Goal: Task Accomplishment & Management: Use online tool/utility

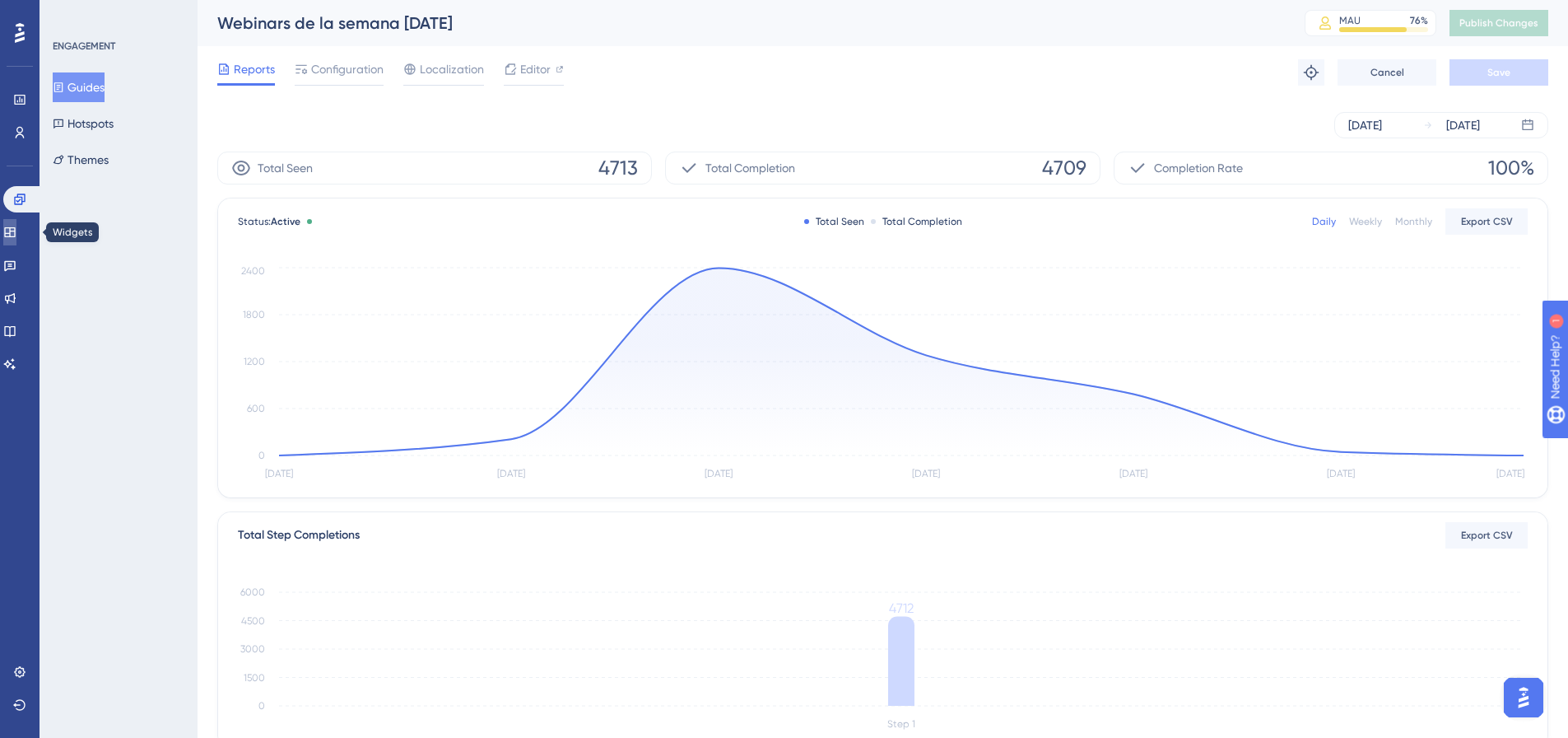
click at [17, 244] on link at bounding box center [10, 232] width 13 height 27
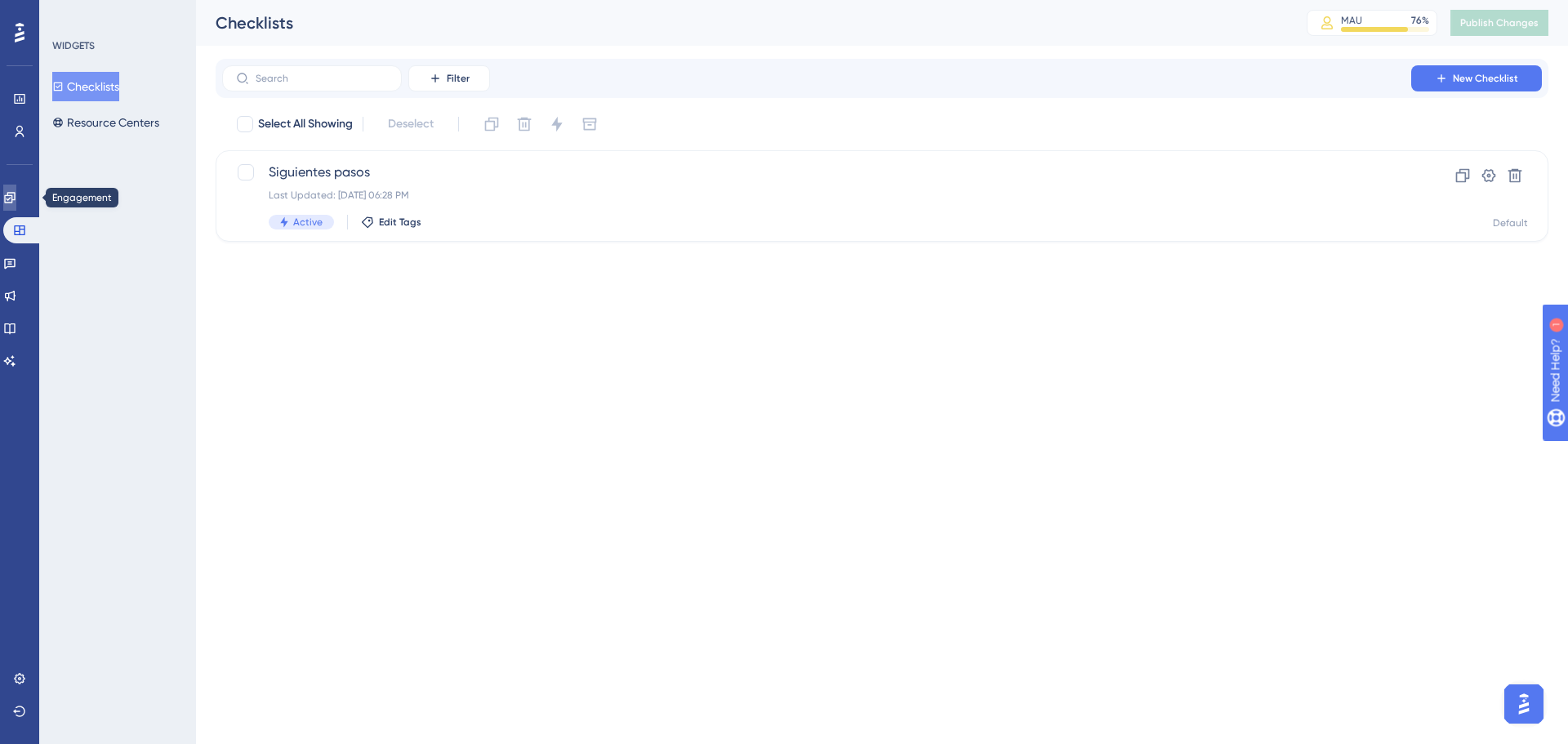
click at [17, 185] on link at bounding box center [10, 197] width 13 height 26
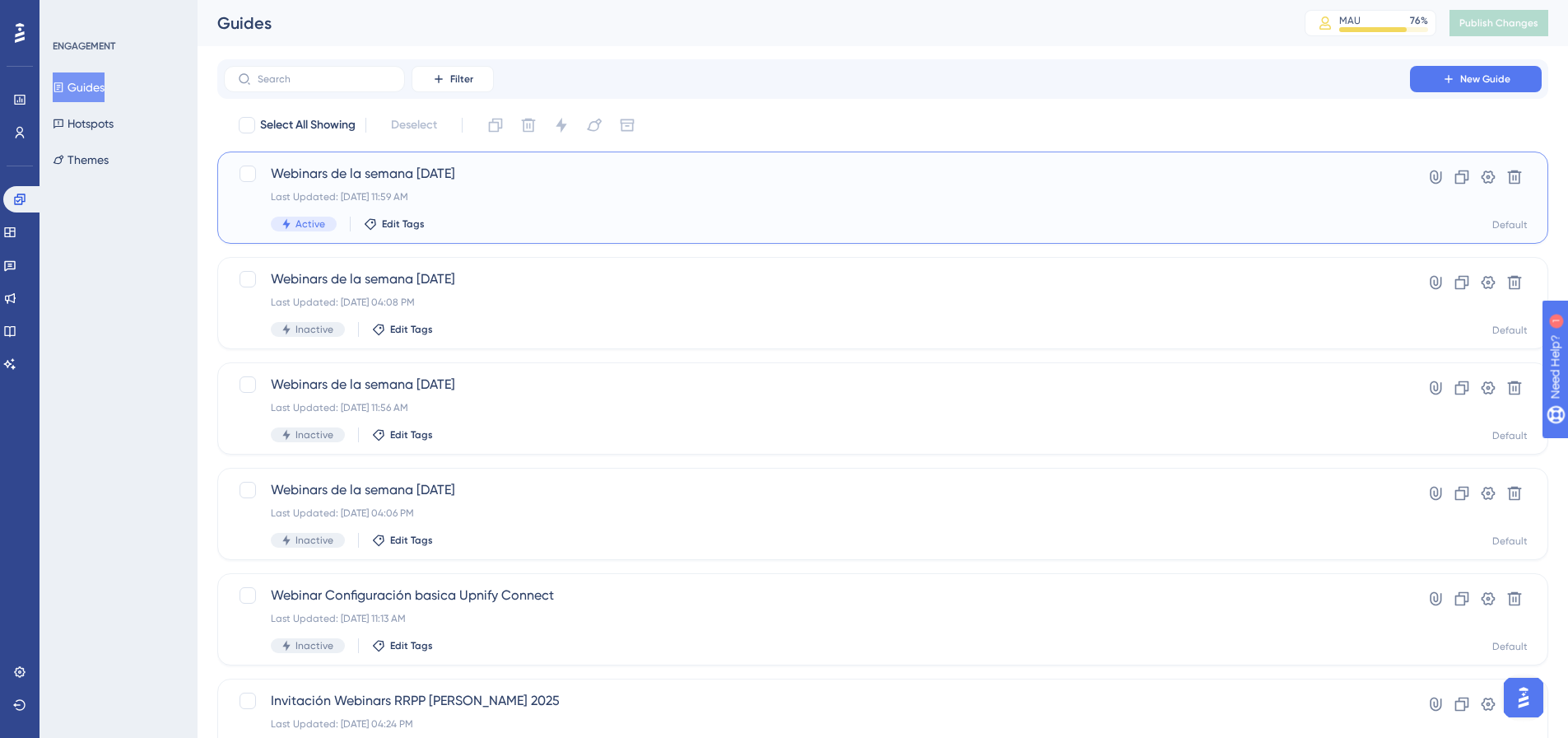
click at [444, 188] on div "Webinars de la semana 29/08/2025 Last Updated: Sep 03 2025, 11:59 AM Active Edi…" at bounding box center [817, 197] width 1093 height 67
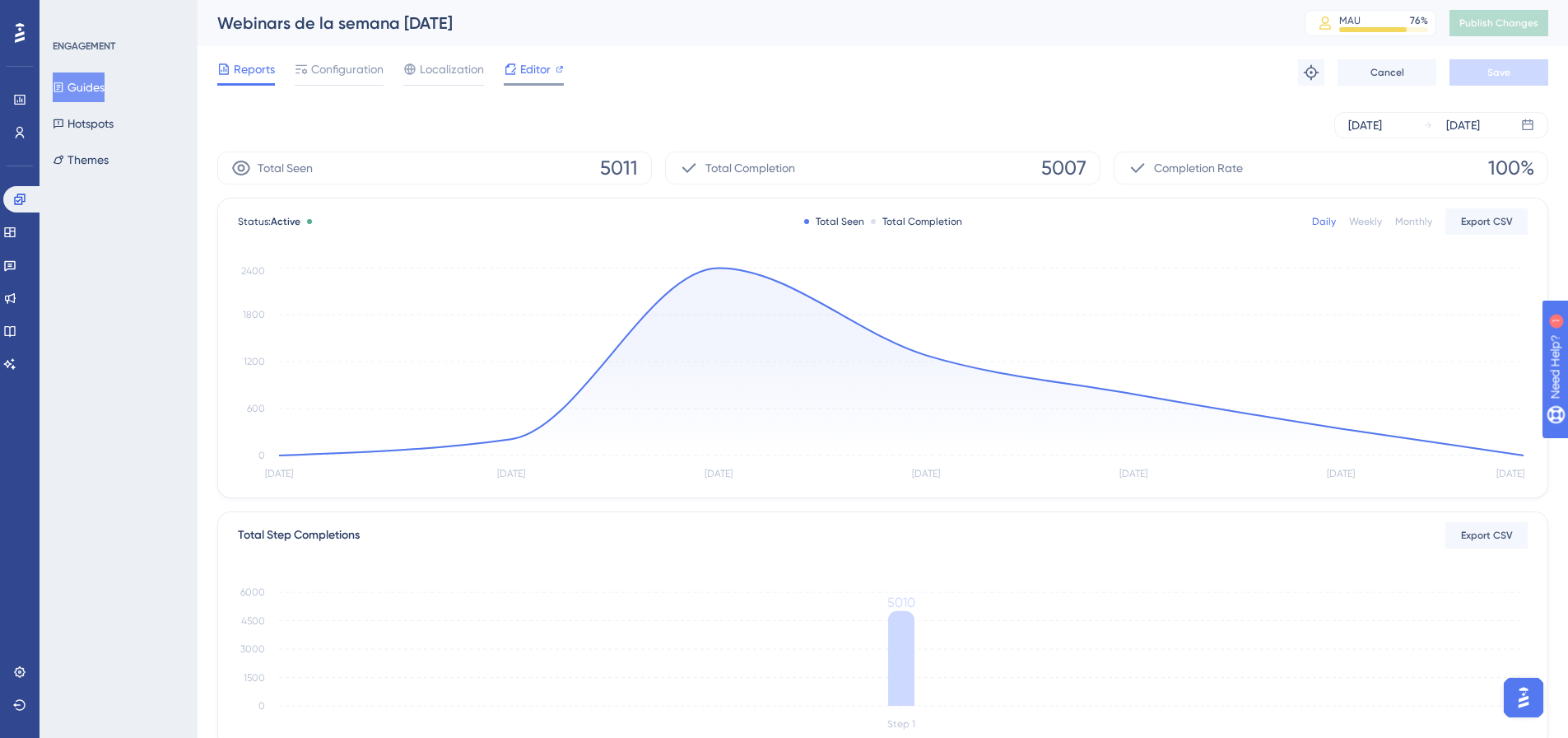
click at [526, 68] on span "Editor" at bounding box center [535, 69] width 31 height 20
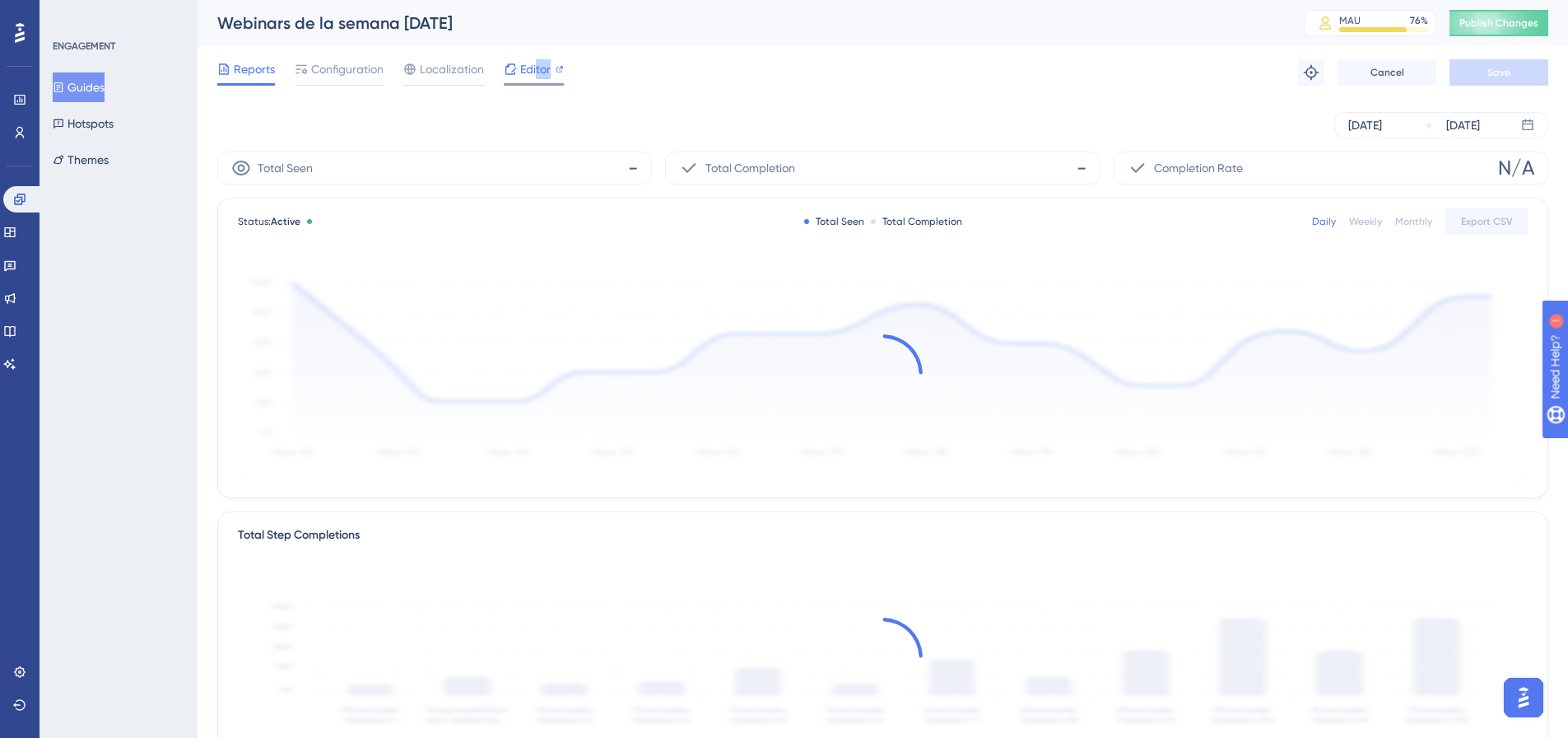
click at [537, 82] on div "Editor" at bounding box center [534, 72] width 60 height 27
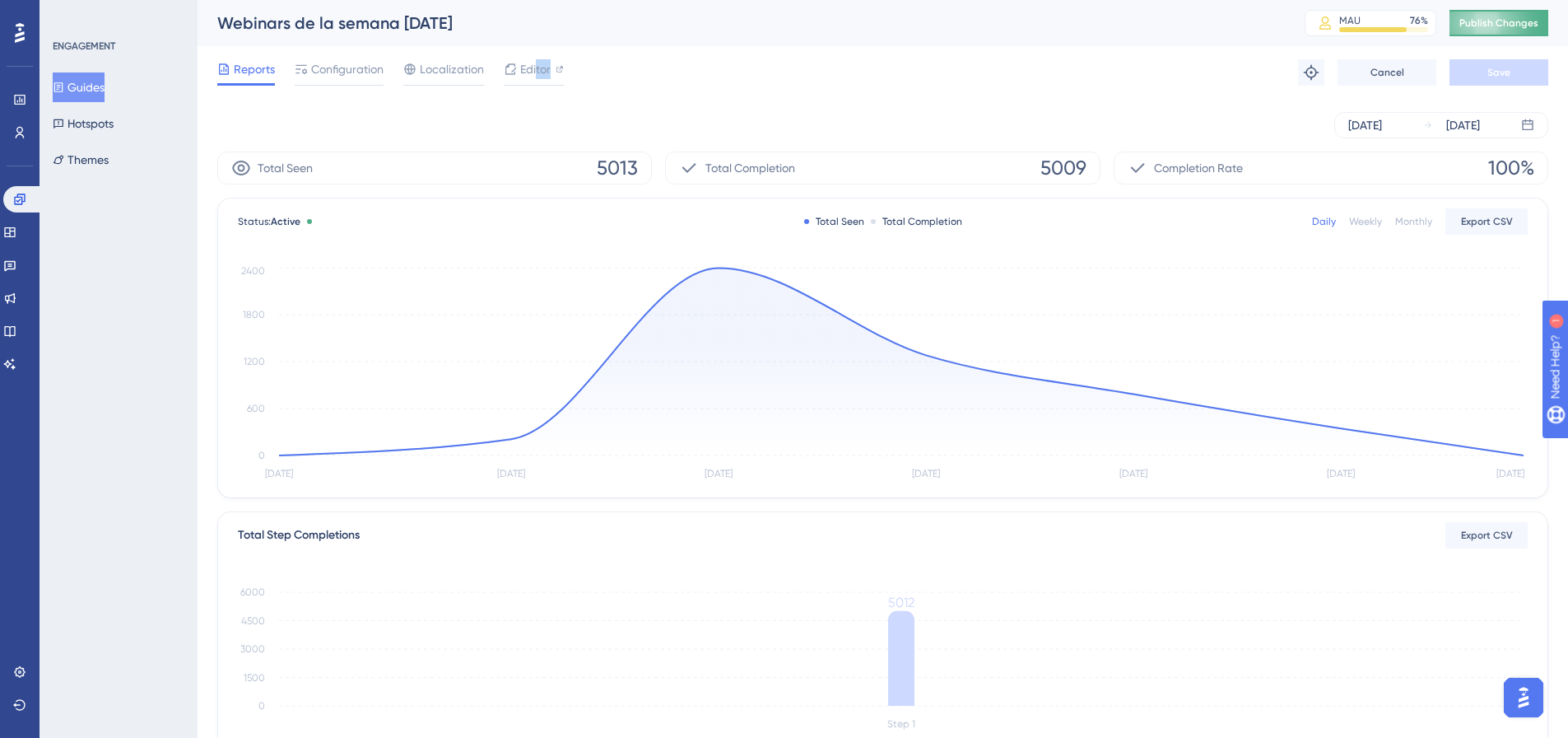
click at [1531, 18] on span "Publish Changes" at bounding box center [1499, 23] width 79 height 13
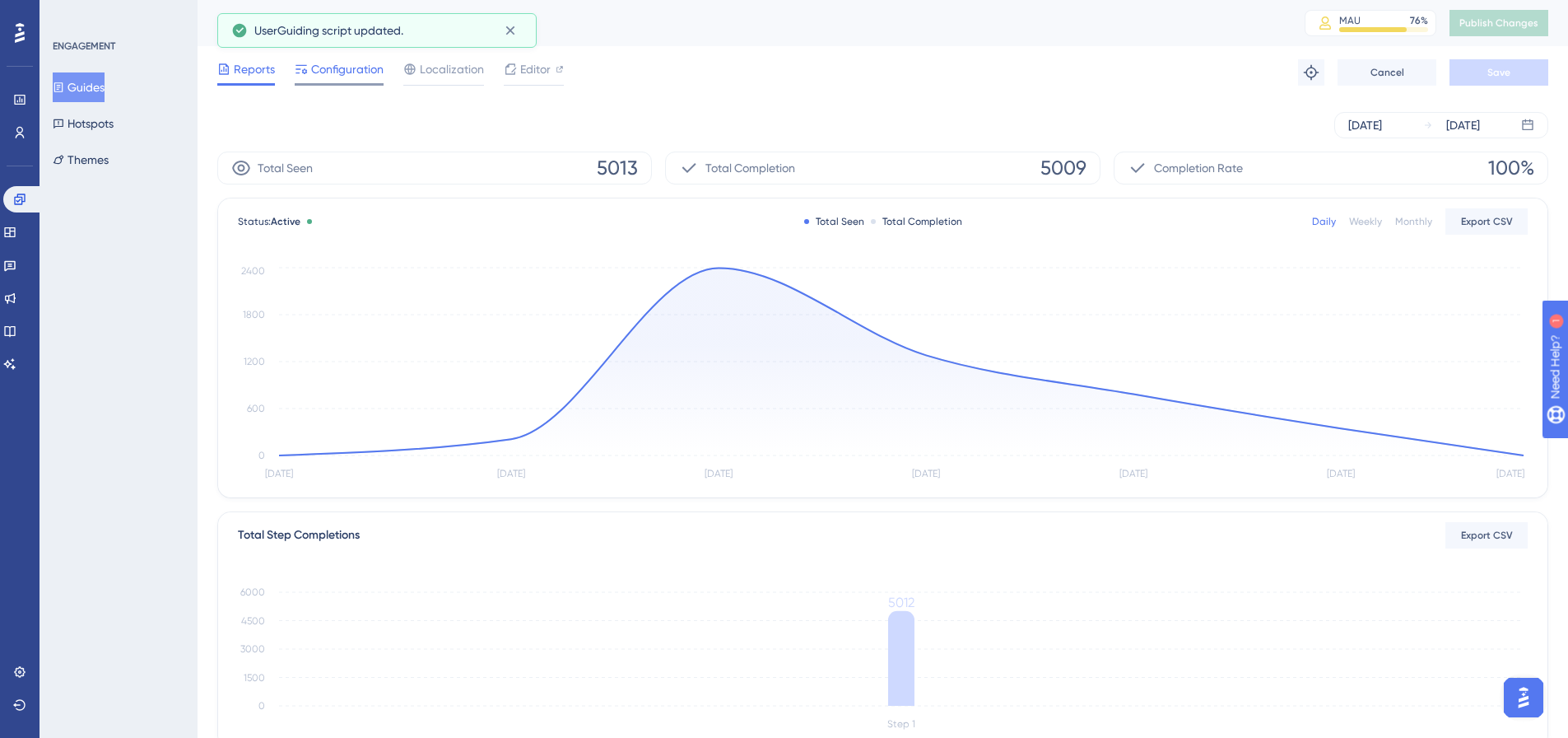
click at [357, 67] on span "Configuration" at bounding box center [347, 69] width 72 height 20
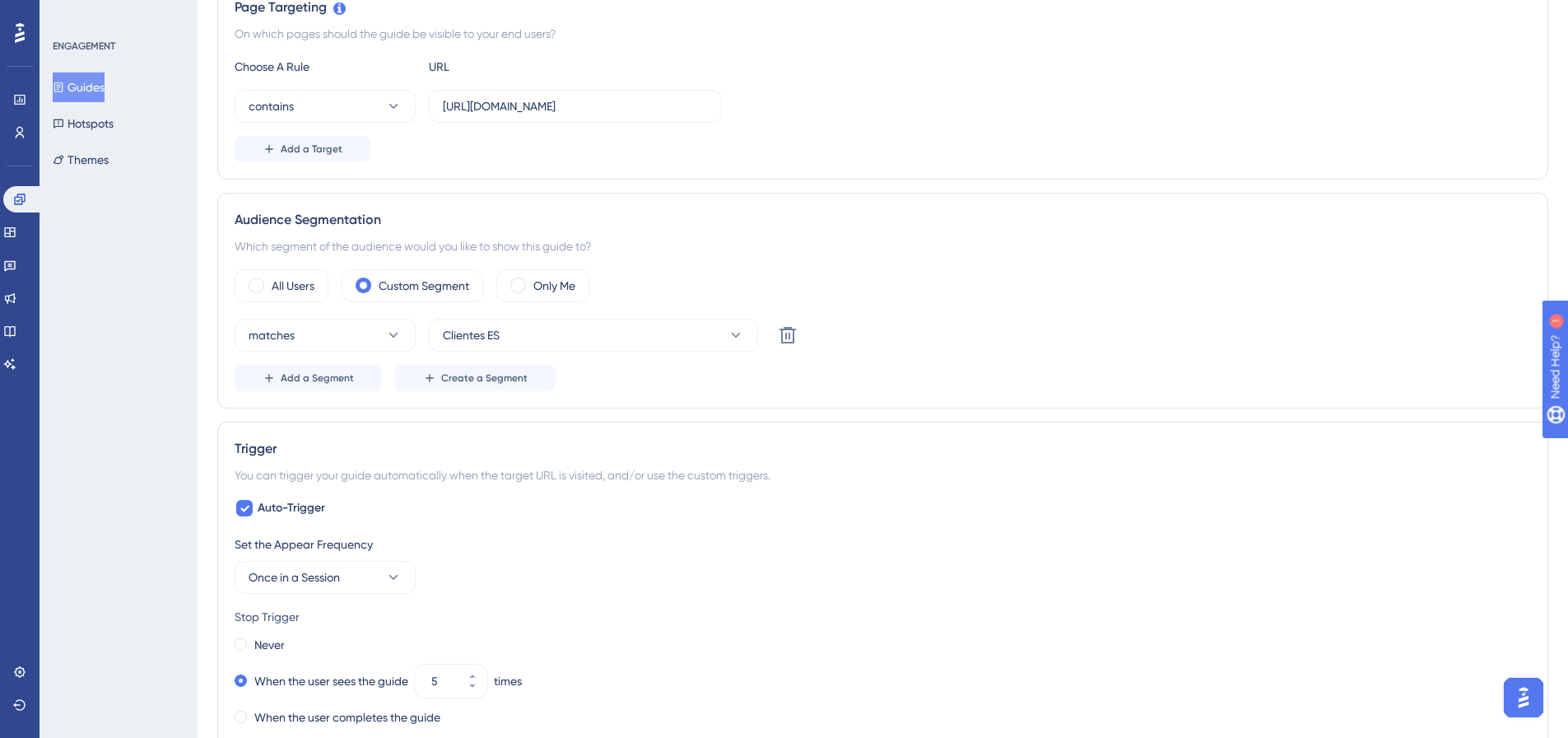
scroll to position [576, 0]
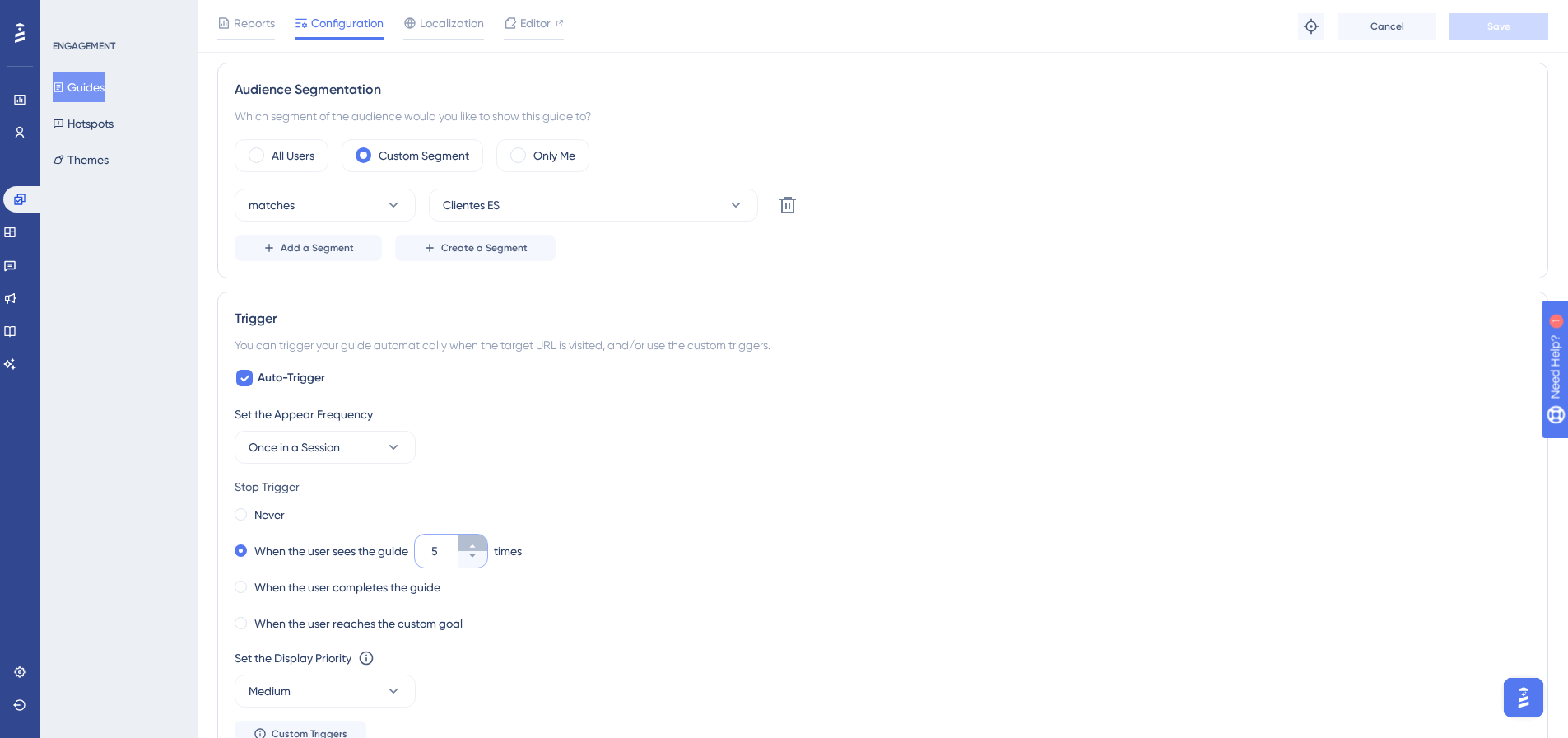
click at [474, 545] on icon at bounding box center [473, 546] width 10 height 10
type input "6"
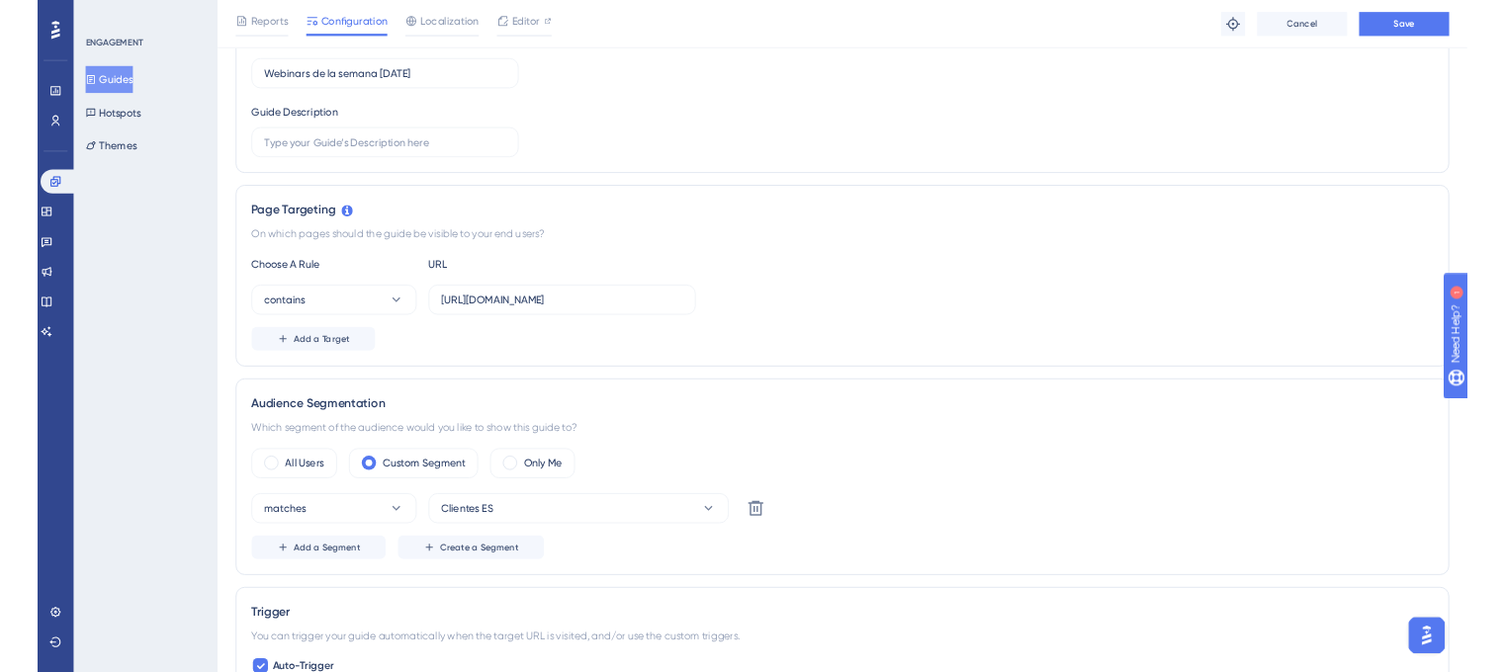
scroll to position [0, 0]
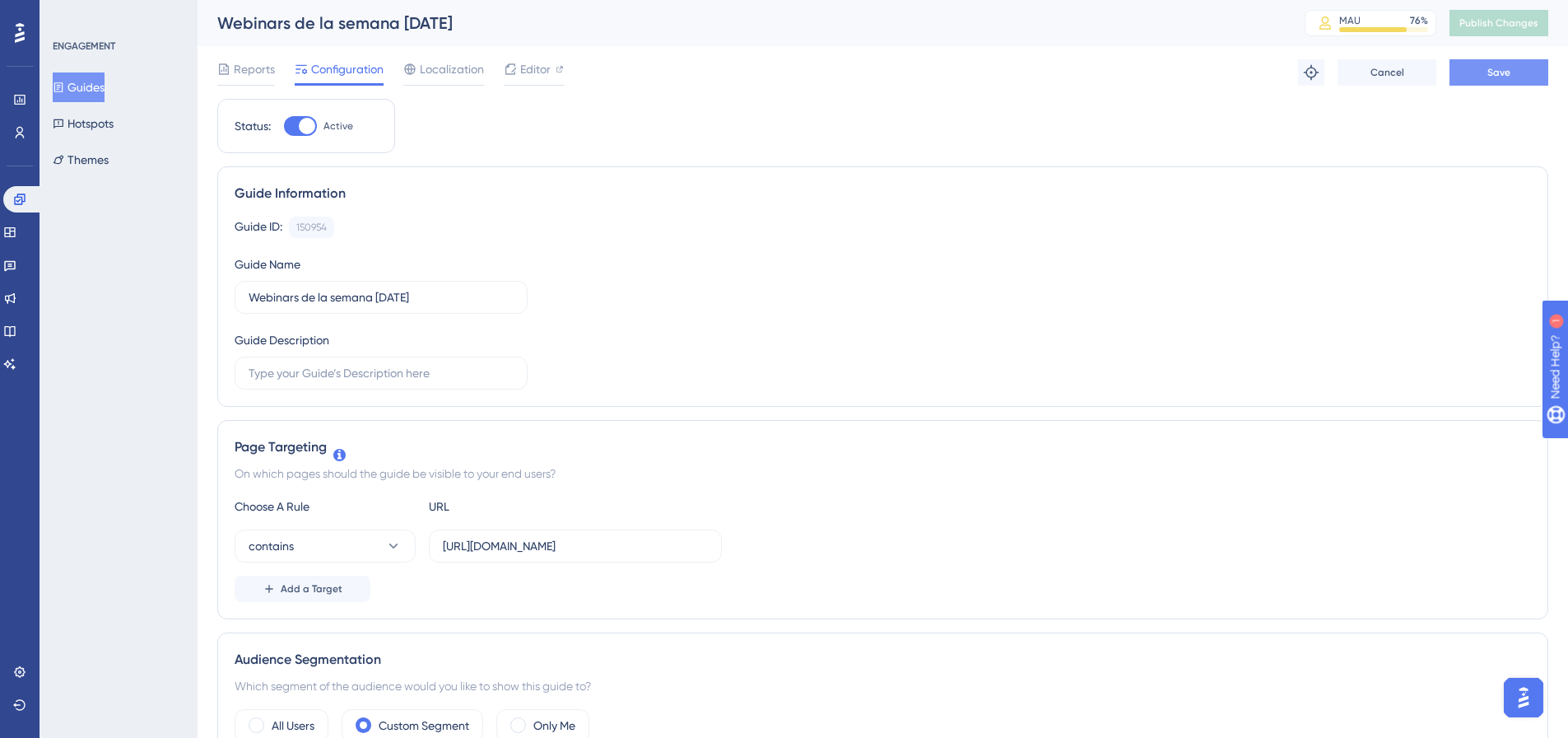
click at [1496, 79] on button "Save" at bounding box center [1499, 72] width 99 height 27
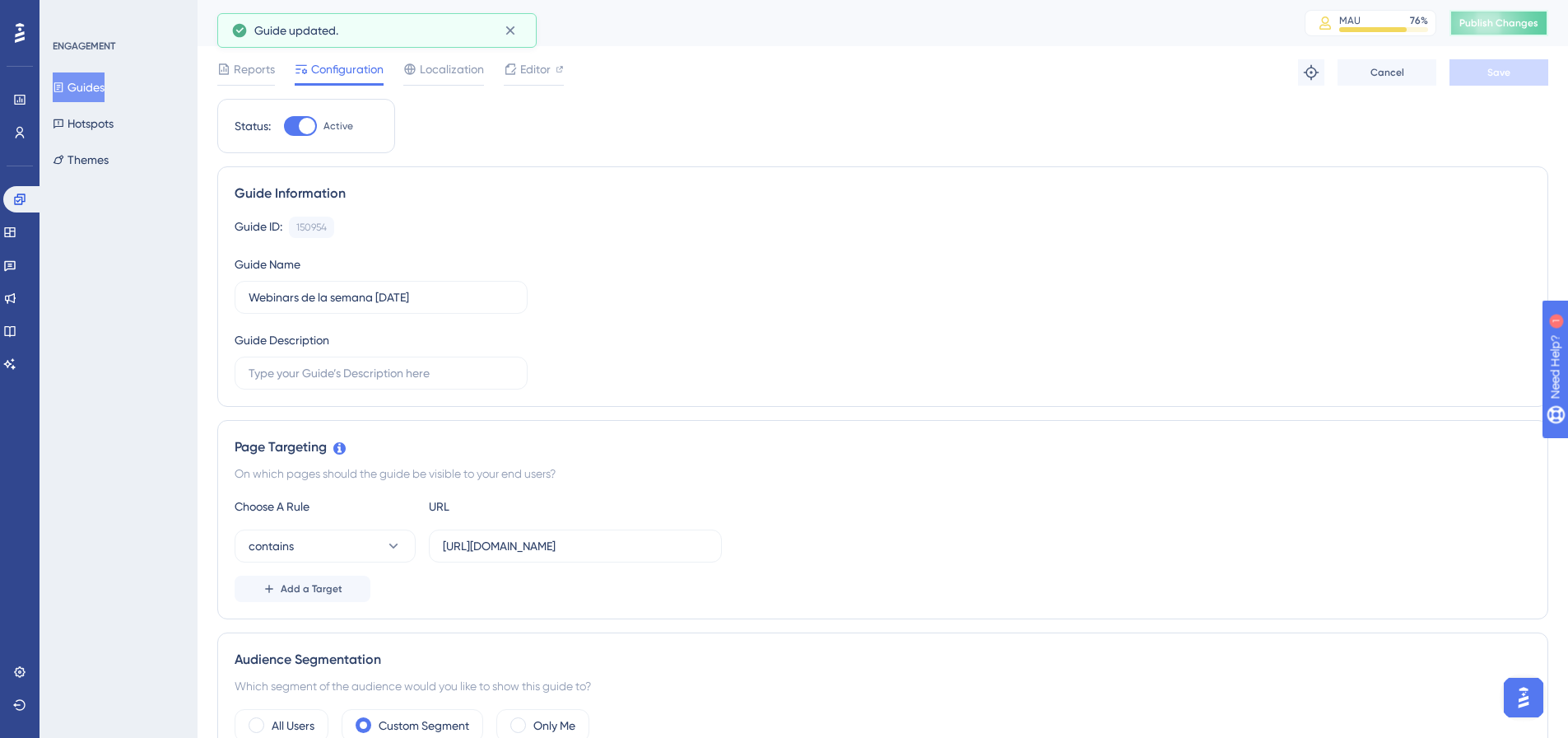
click at [1526, 21] on span "Publish Changes" at bounding box center [1499, 23] width 79 height 13
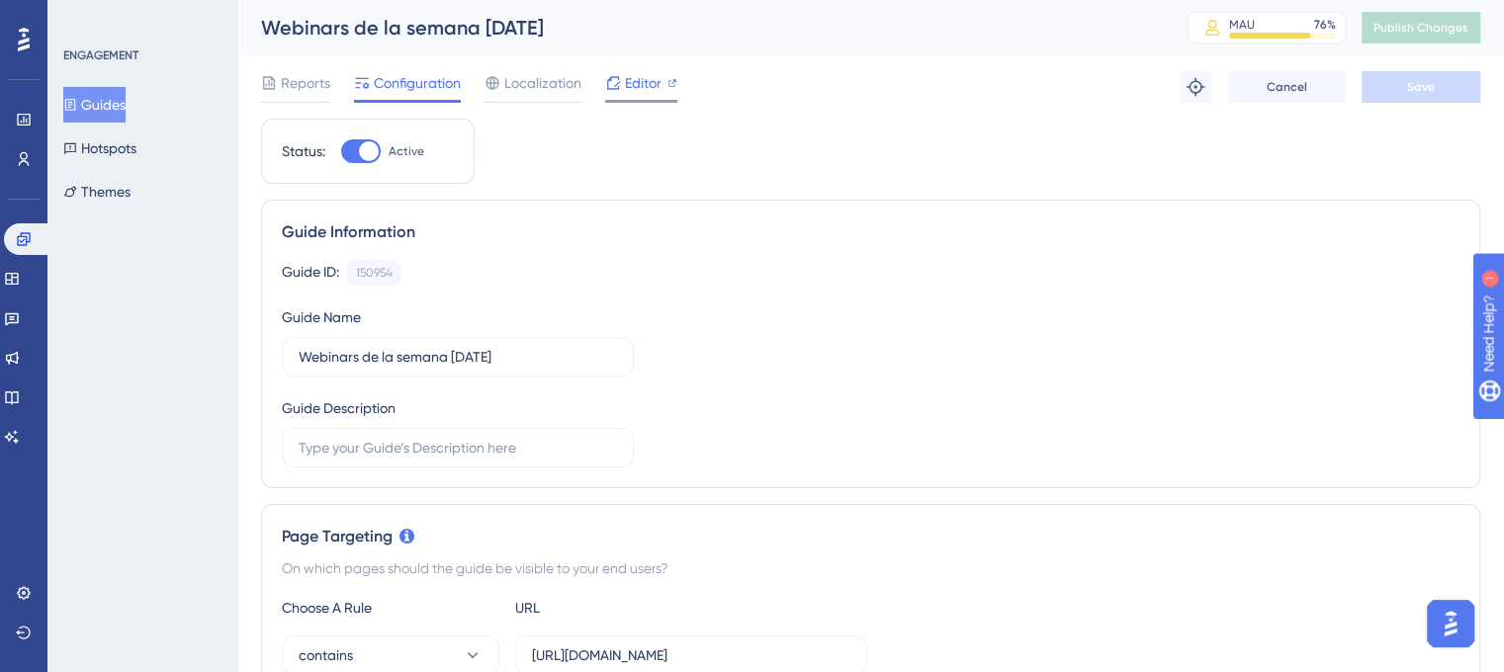
click at [610, 80] on icon at bounding box center [613, 82] width 13 height 13
